Goal: Information Seeking & Learning: Learn about a topic

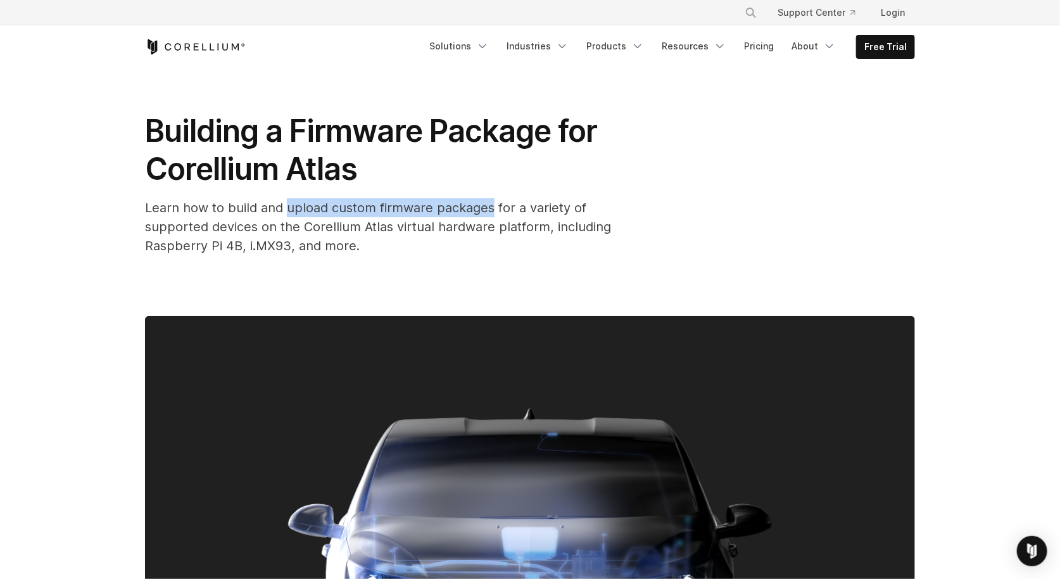
drag, startPoint x: 490, startPoint y: 208, endPoint x: 288, endPoint y: 207, distance: 202.0
click at [288, 207] on span "Learn how to build and upload custom firmware packages for a variety of support…" at bounding box center [378, 226] width 466 height 53
copy span "upload custom firmware packages"
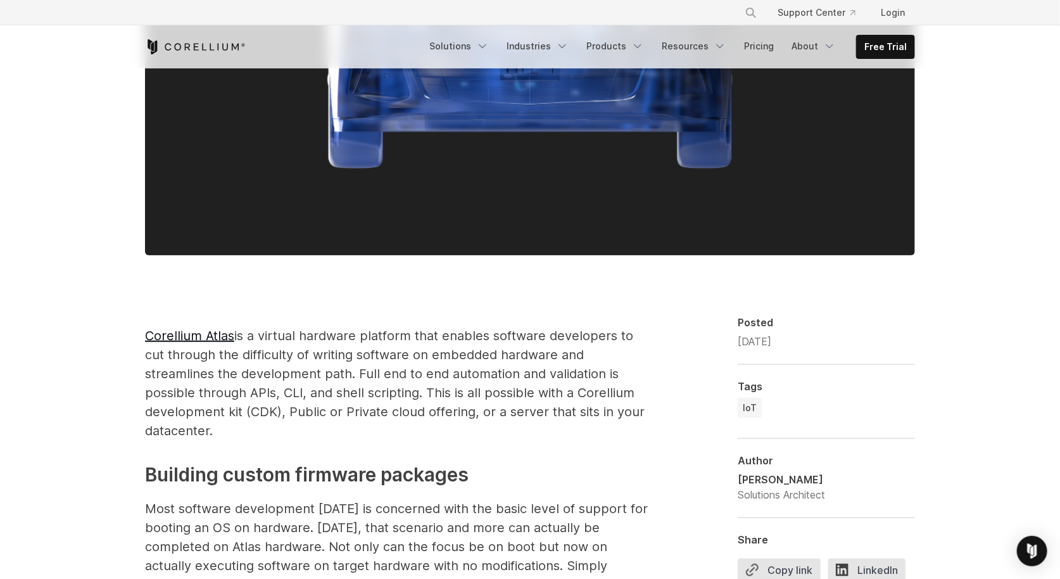
scroll to position [682, 0]
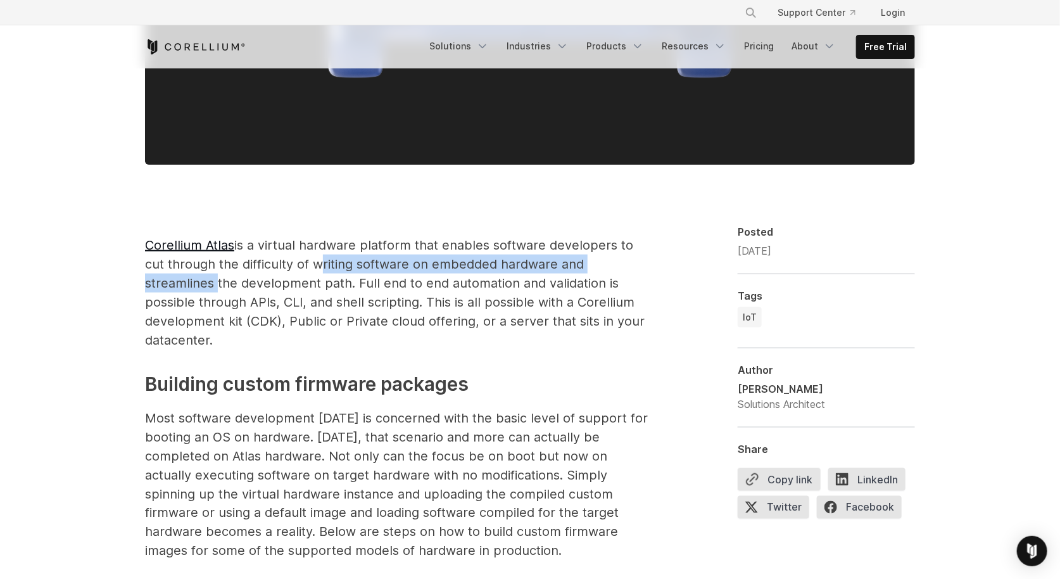
drag, startPoint x: 213, startPoint y: 283, endPoint x: 315, endPoint y: 267, distance: 103.3
click at [315, 267] on span "Corellium Atlas is a virtual hardware platform that enables software developers…" at bounding box center [395, 292] width 500 height 110
copy span "writing software on embedded hardware and streamlines"
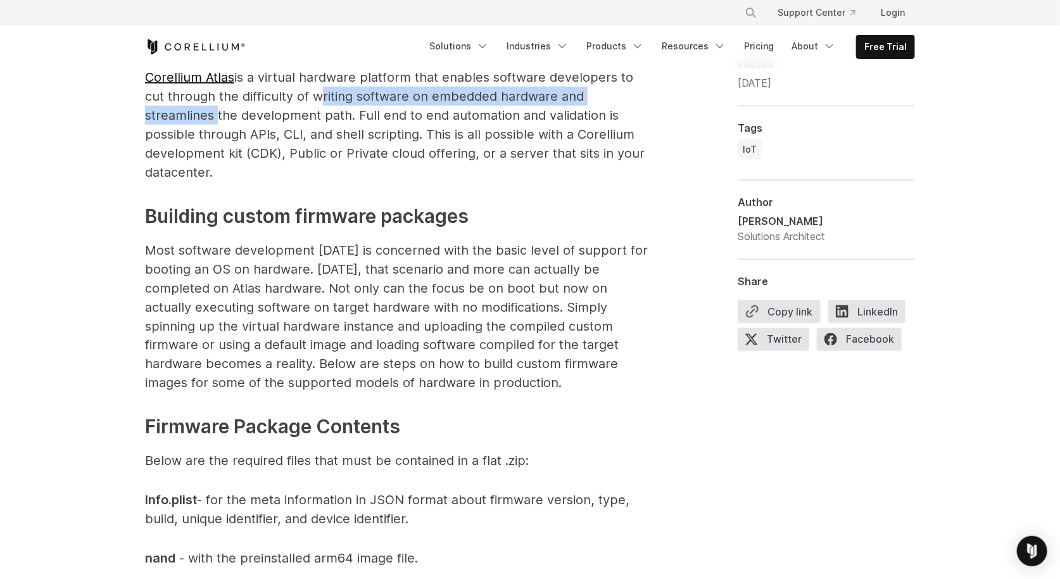
scroll to position [875, 0]
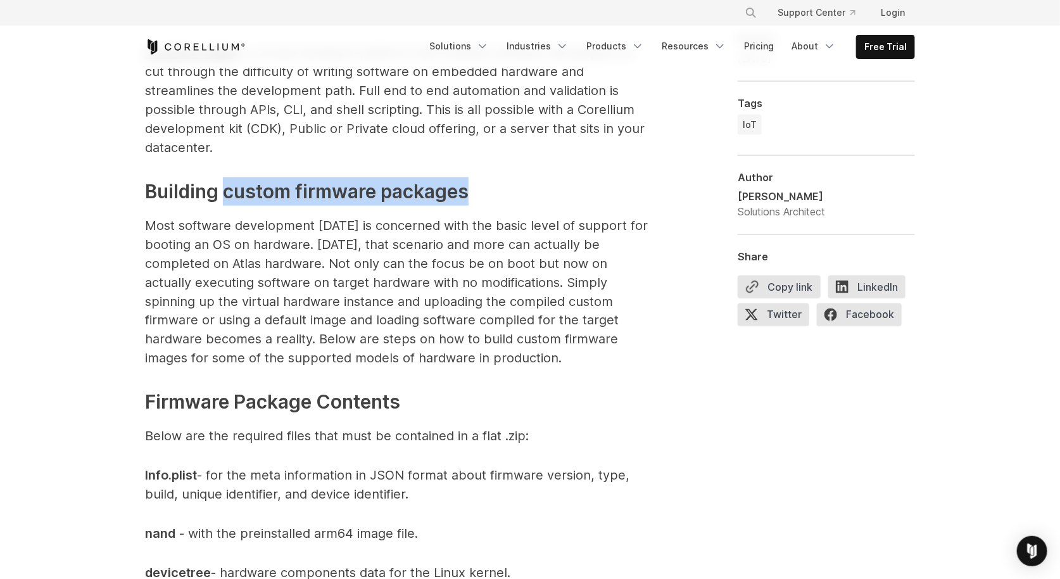
drag, startPoint x: 471, startPoint y: 186, endPoint x: 225, endPoint y: 192, distance: 246.4
click at [225, 192] on span "Building custom firmware packages" at bounding box center [307, 191] width 324 height 23
copy span "custom firmware packages"
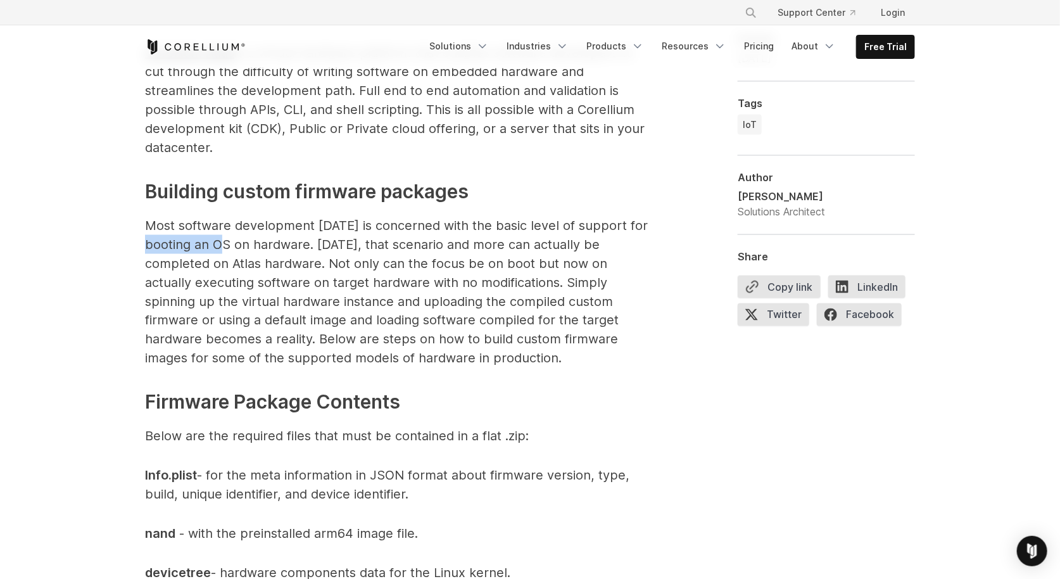
drag, startPoint x: 229, startPoint y: 246, endPoint x: 146, endPoint y: 250, distance: 83.0
click at [146, 250] on span "Most software development today is concerned with the basic level of support fo…" at bounding box center [396, 292] width 503 height 148
copy span "booting an OS"
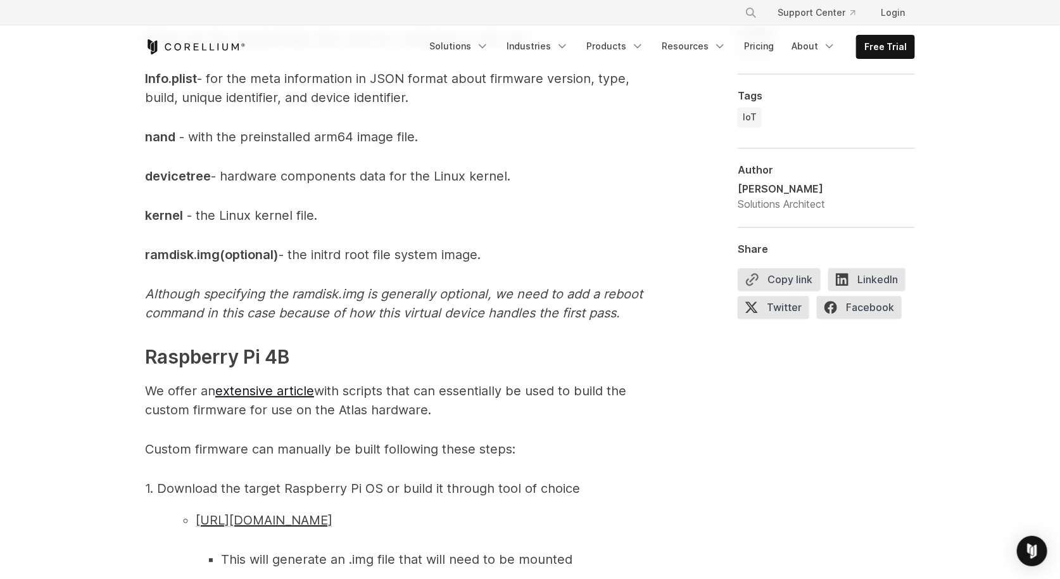
scroll to position [1381, 0]
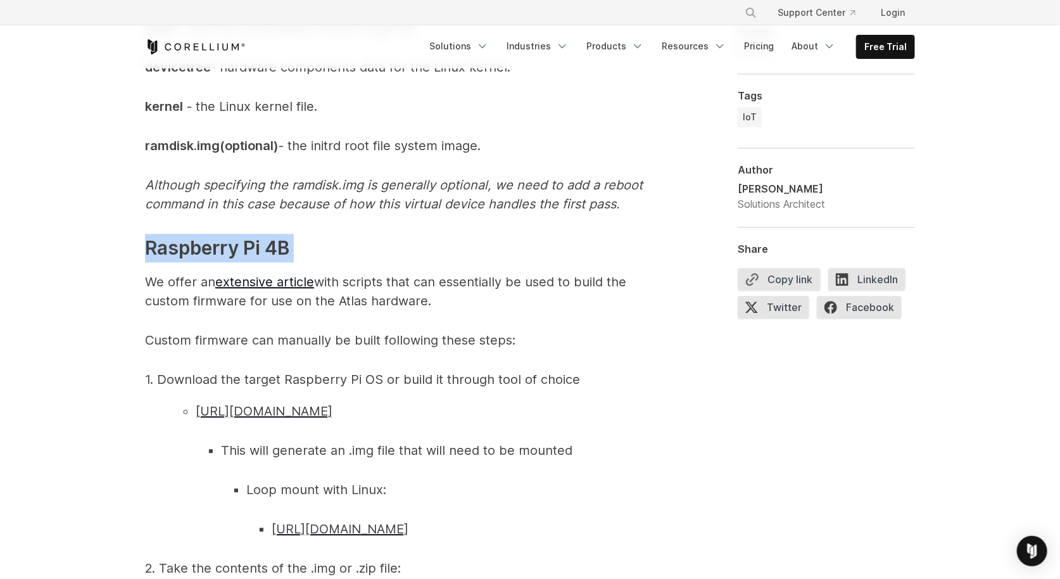
drag, startPoint x: 295, startPoint y: 245, endPoint x: 140, endPoint y: 248, distance: 155.2
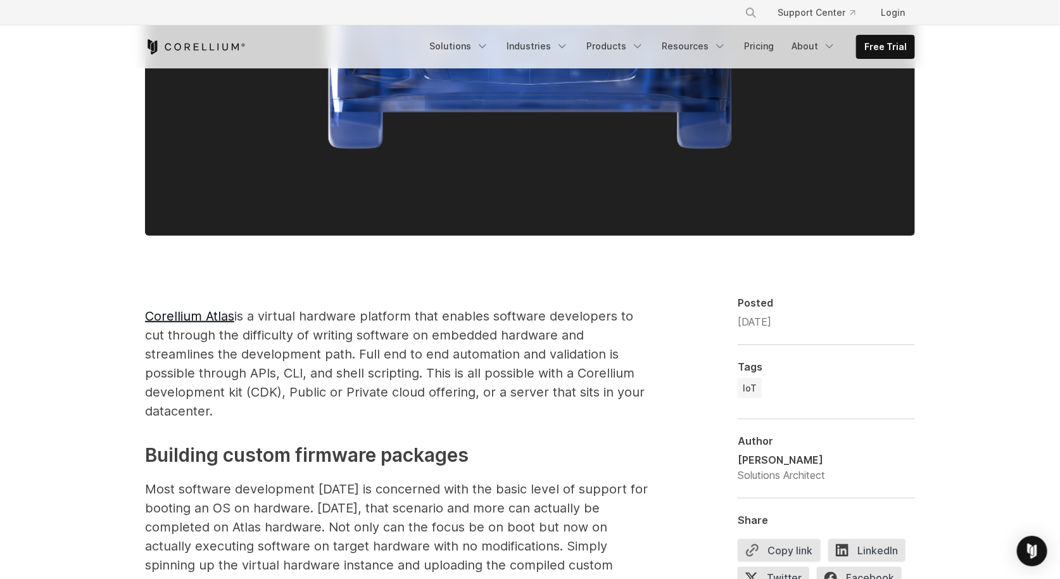
scroll to position [692, 0]
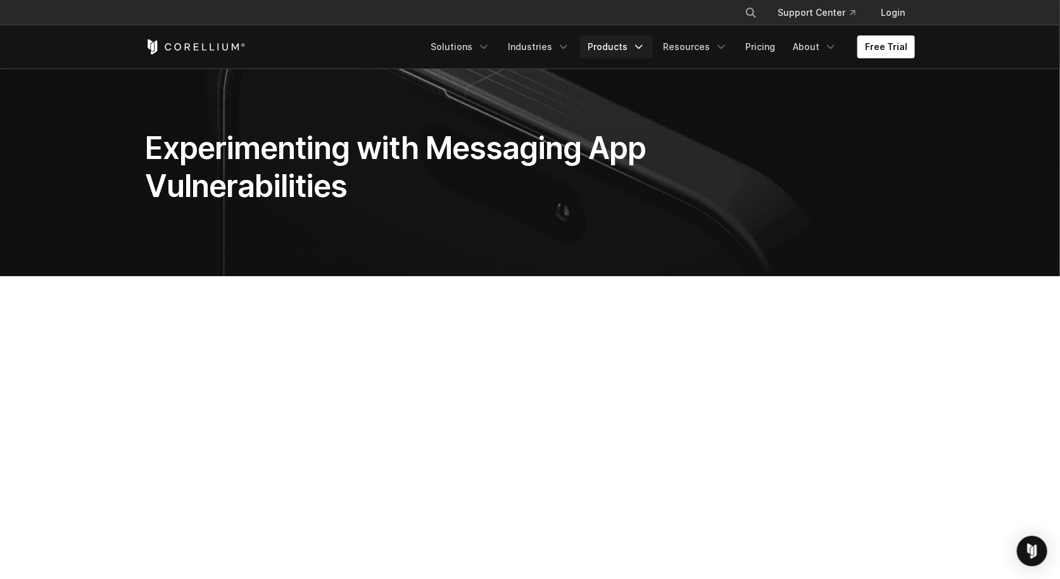
click at [625, 44] on link "Products" at bounding box center [616, 46] width 73 height 23
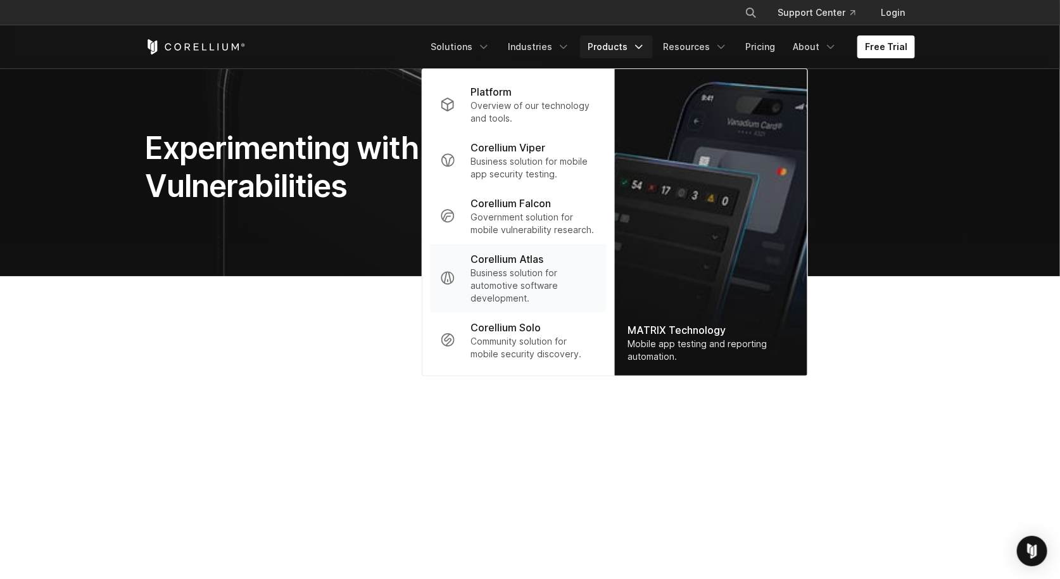
click at [517, 258] on p "Corellium Atlas" at bounding box center [507, 258] width 73 height 15
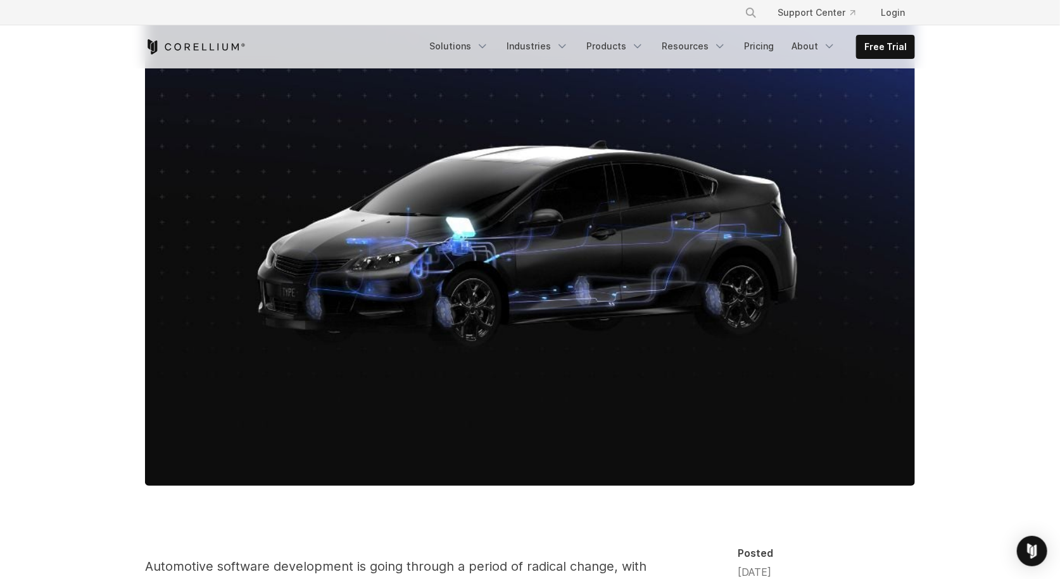
scroll to position [131, 0]
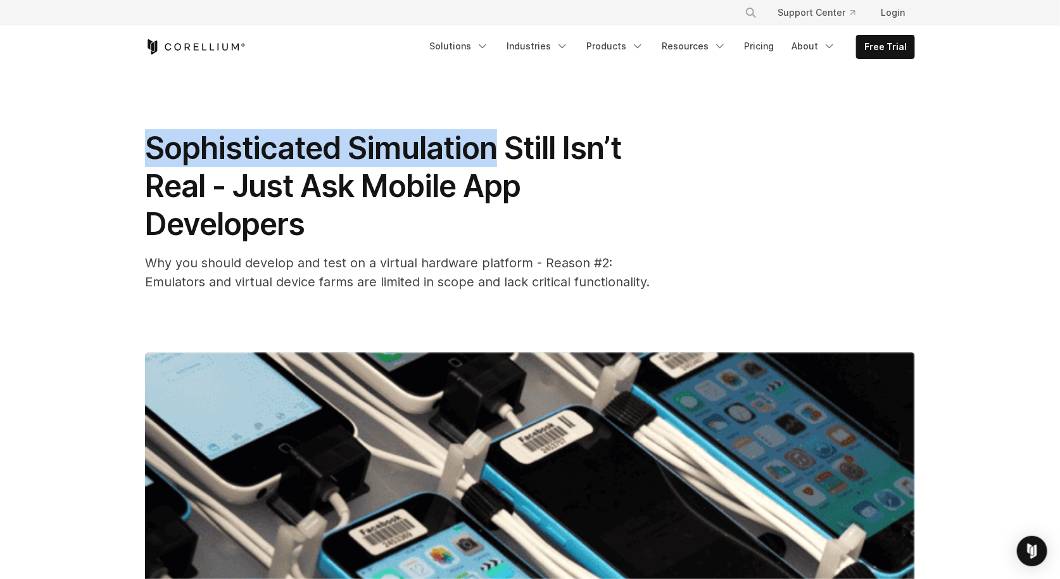
drag, startPoint x: 491, startPoint y: 156, endPoint x: 149, endPoint y: 157, distance: 341.3
click at [149, 157] on span "Sophisticated Simulation Still Isn’t Real - Just Ask Mobile App Developers" at bounding box center [383, 185] width 476 height 113
copy span "Sophisticated Simulation"
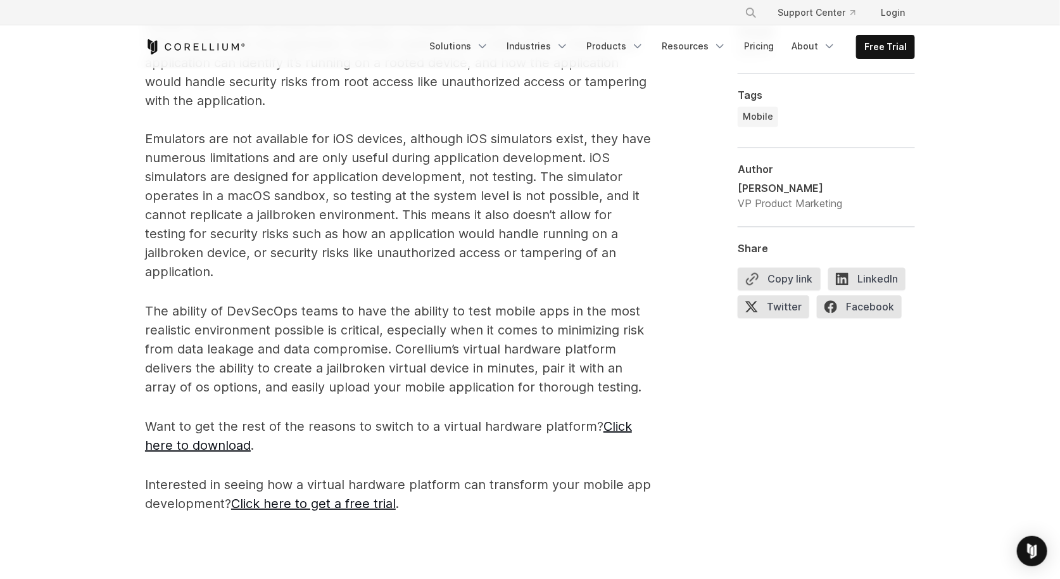
scroll to position [1218, 0]
click at [610, 346] on span "The ability of DevSecOps teams to have the ability to test mobile apps in the m…" at bounding box center [394, 348] width 499 height 91
drag, startPoint x: 610, startPoint y: 346, endPoint x: 472, endPoint y: 348, distance: 138.1
click at [471, 348] on span "The ability of DevSecOps teams to have the ability to test mobile apps in the m…" at bounding box center [394, 348] width 499 height 91
copy span "virtual hardware platform"
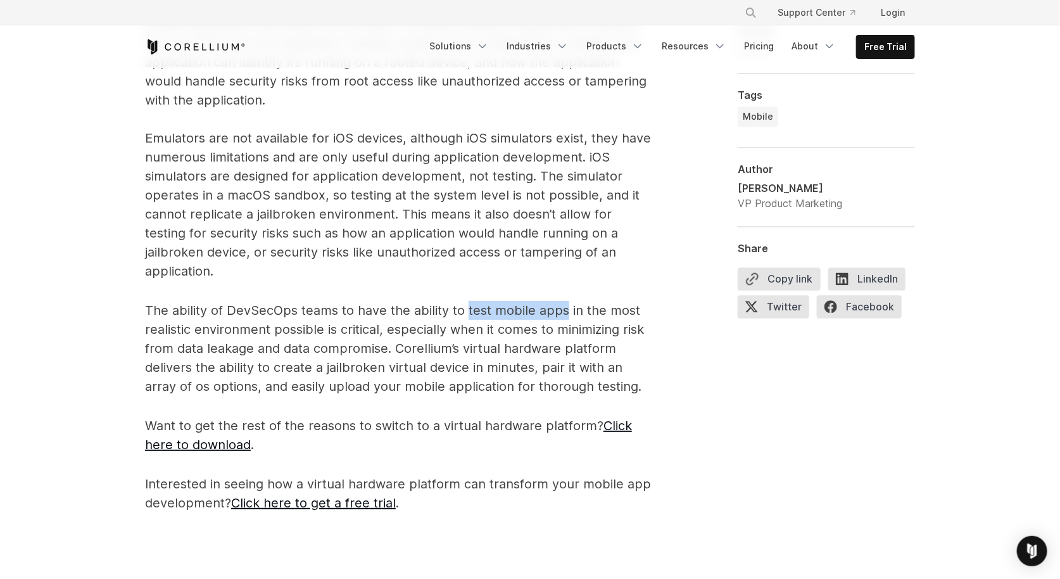
drag, startPoint x: 564, startPoint y: 310, endPoint x: 467, endPoint y: 312, distance: 96.3
click at [467, 312] on span "The ability of DevSecOps teams to have the ability to test mobile apps in the m…" at bounding box center [394, 348] width 499 height 91
copy span "test mobile apps"
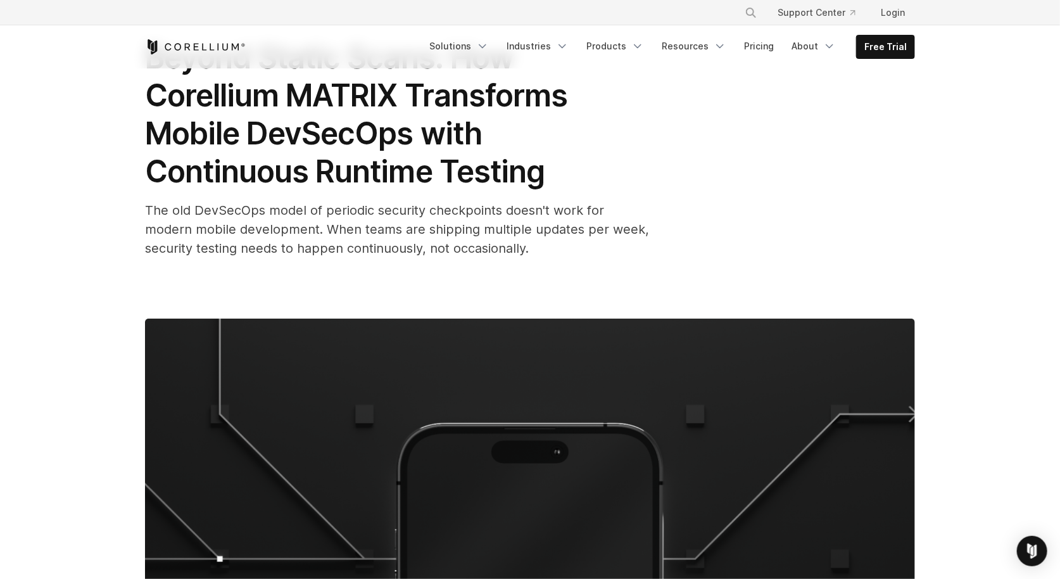
scroll to position [74, 0]
